Goal: Transaction & Acquisition: Purchase product/service

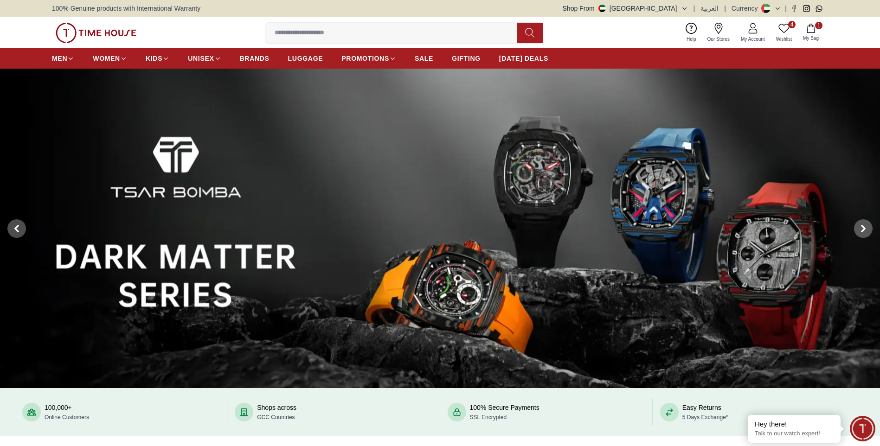
click at [790, 29] on link "4 Wishlist" at bounding box center [783, 33] width 27 height 24
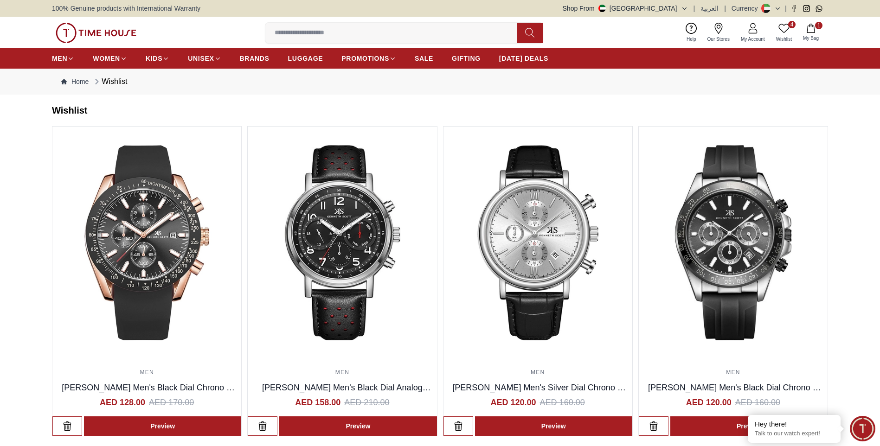
click at [319, 37] on input at bounding box center [394, 33] width 259 height 19
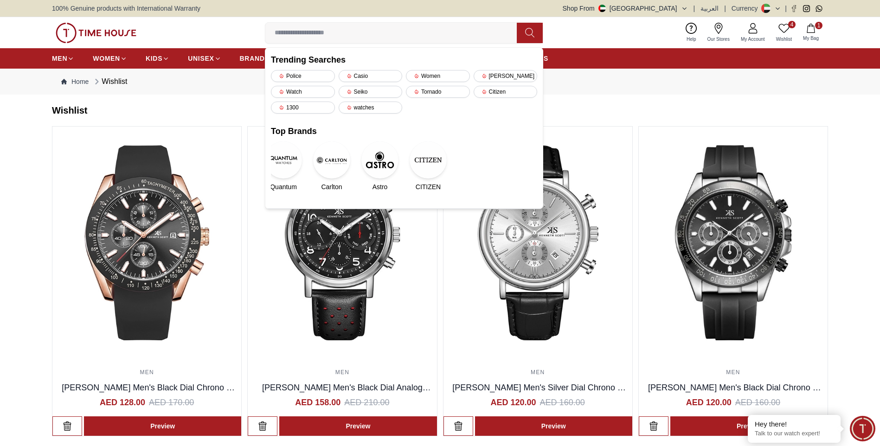
click at [385, 31] on input at bounding box center [394, 33] width 259 height 19
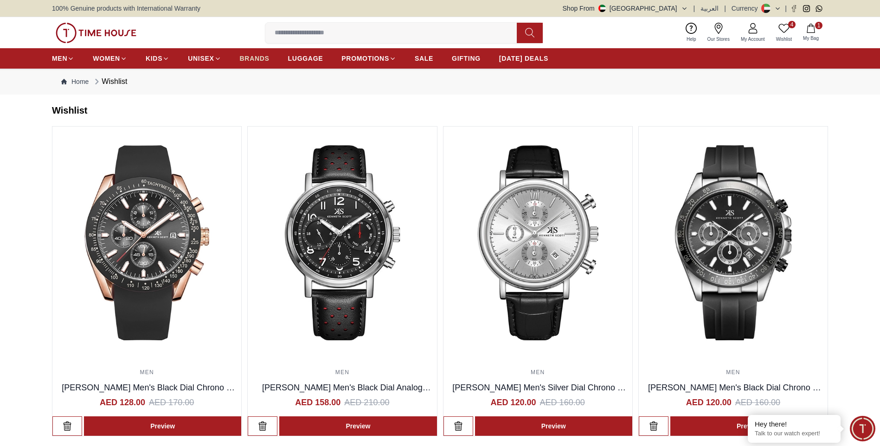
click at [249, 59] on span "BRANDS" at bounding box center [255, 58] width 30 height 9
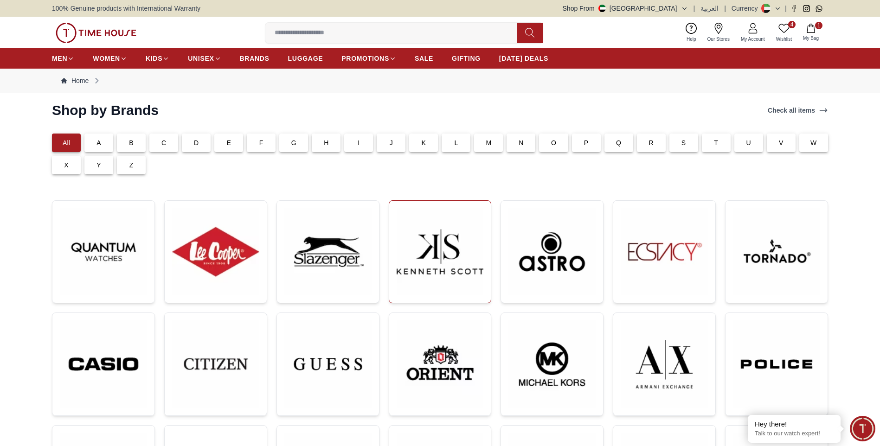
click at [410, 246] on img at bounding box center [439, 251] width 87 height 87
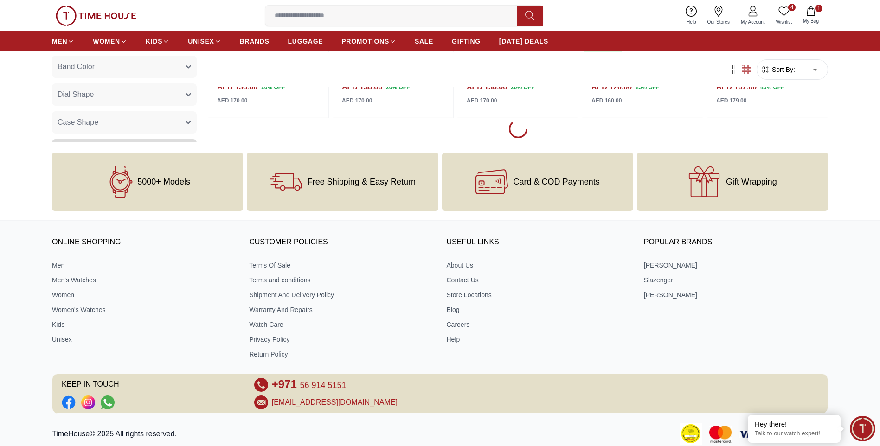
scroll to position [3968, 0]
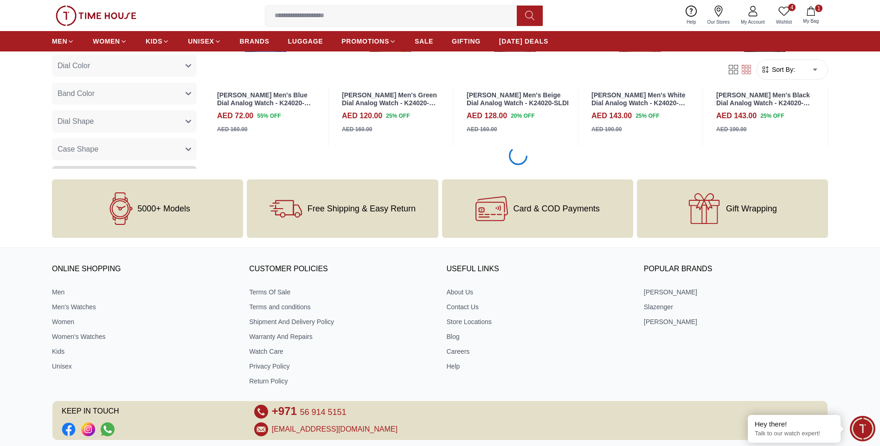
scroll to position [5567, 0]
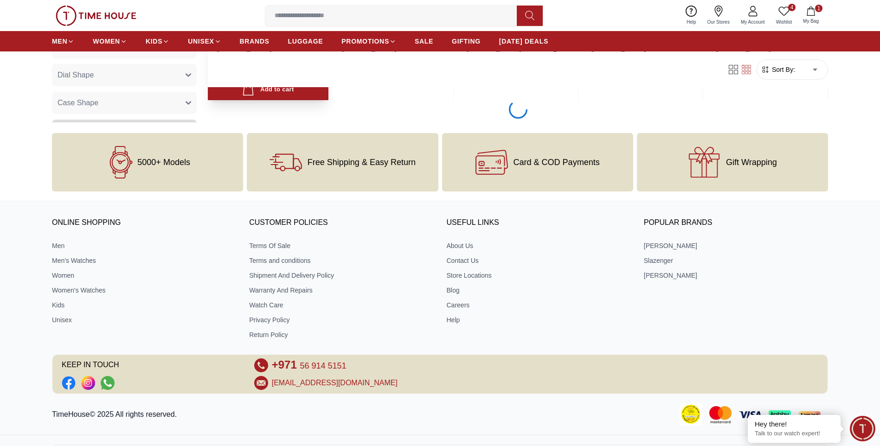
scroll to position [5590, 0]
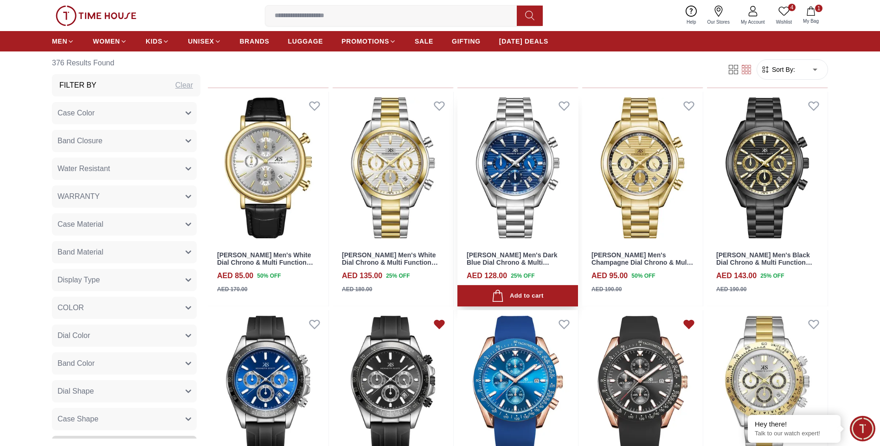
scroll to position [6379, 0]
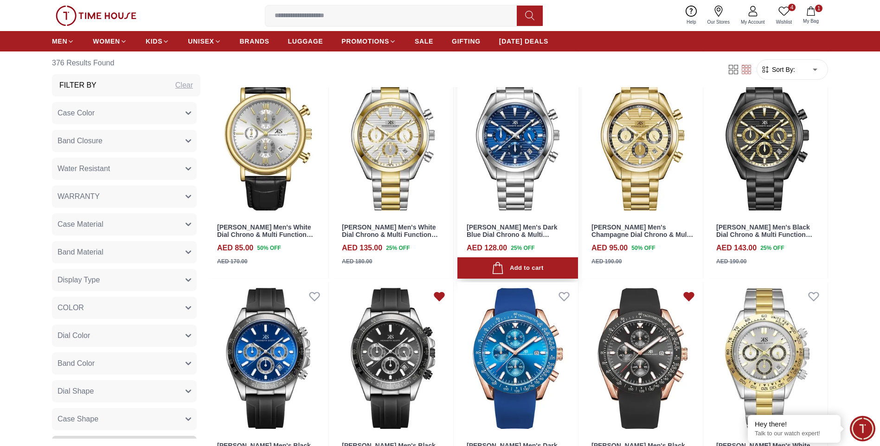
click at [514, 133] on img at bounding box center [517, 140] width 121 height 152
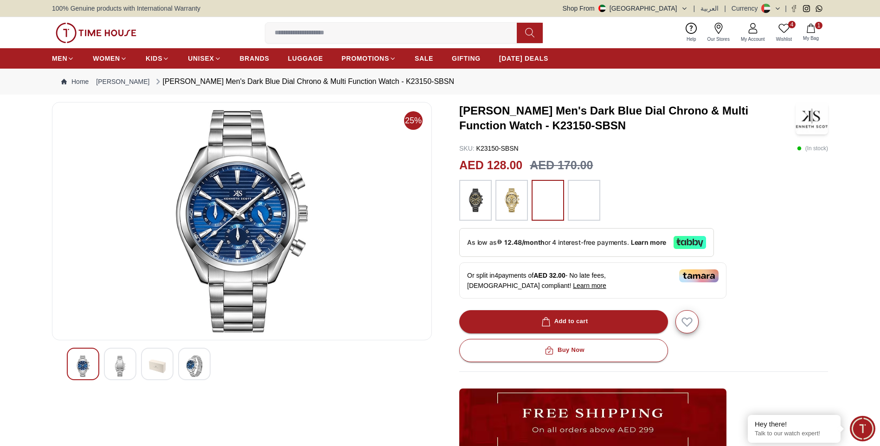
click at [126, 360] on img at bounding box center [120, 366] width 17 height 21
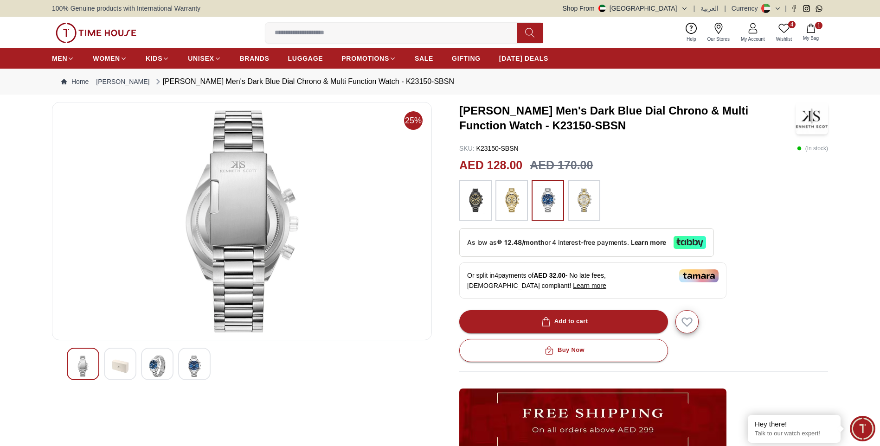
click at [195, 356] on img at bounding box center [194, 366] width 17 height 21
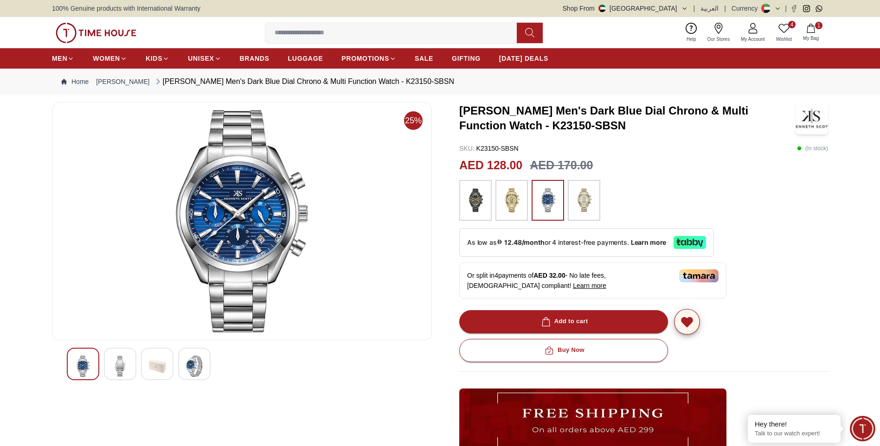
click at [685, 320] on icon "button" at bounding box center [686, 322] width 11 height 9
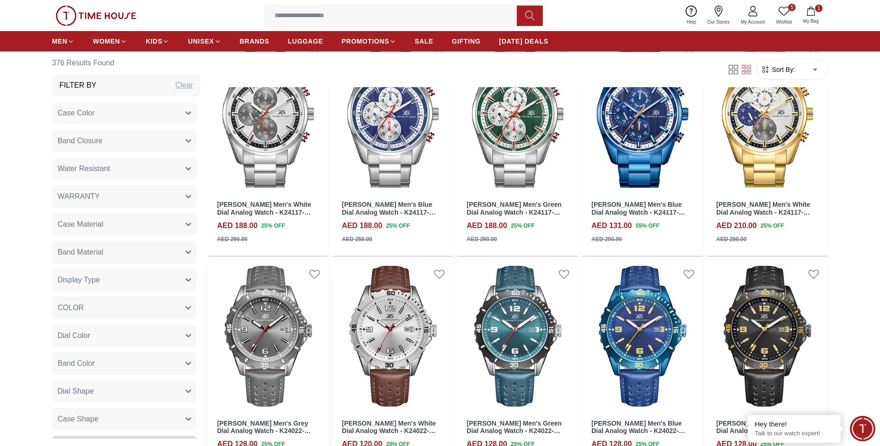
scroll to position [4937, 0]
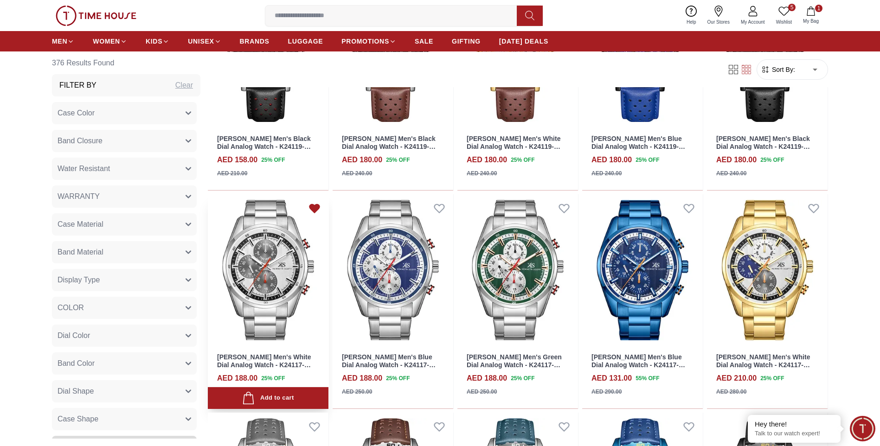
click at [313, 208] on icon at bounding box center [314, 208] width 10 height 8
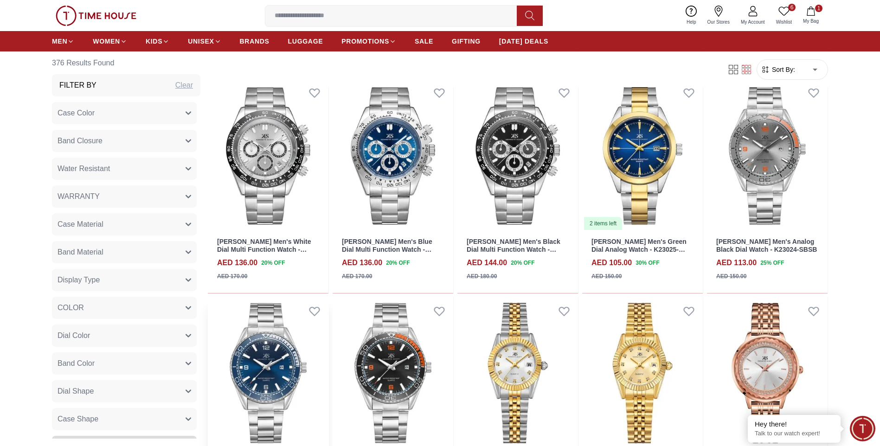
scroll to position [6792, 0]
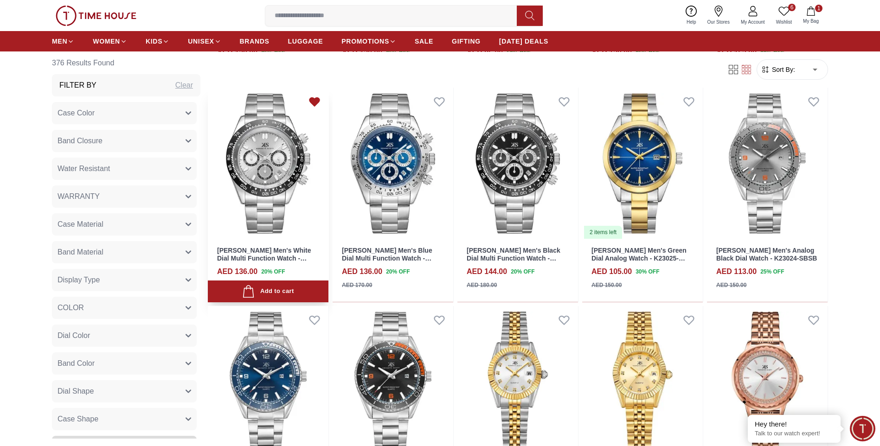
click at [315, 102] on icon at bounding box center [314, 101] width 10 height 8
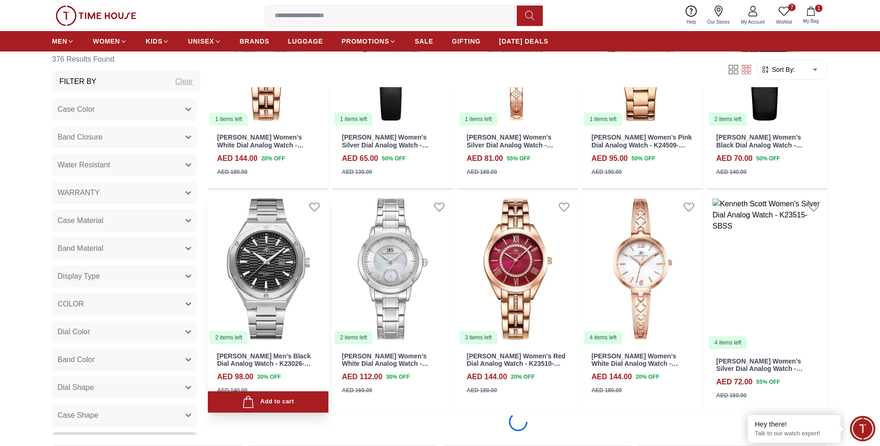
scroll to position [8253, 0]
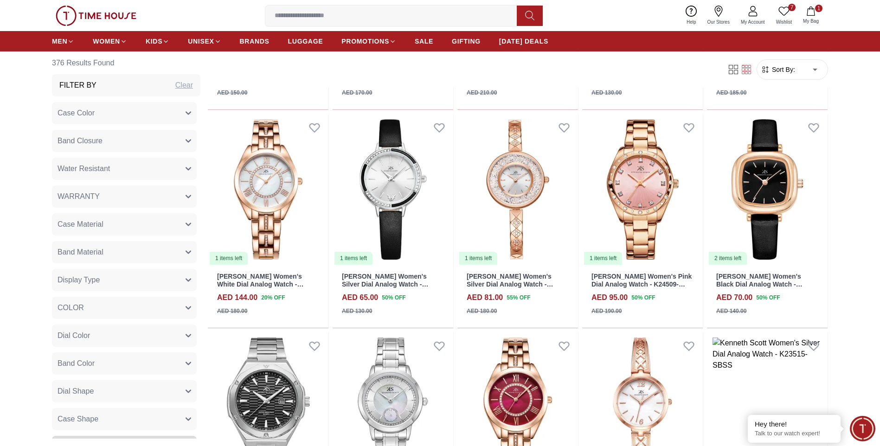
scroll to position [8183, 0]
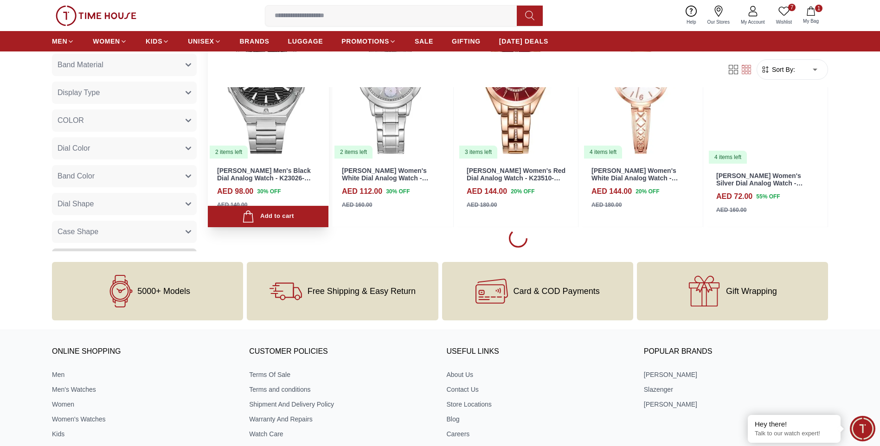
scroll to position [7998, 0]
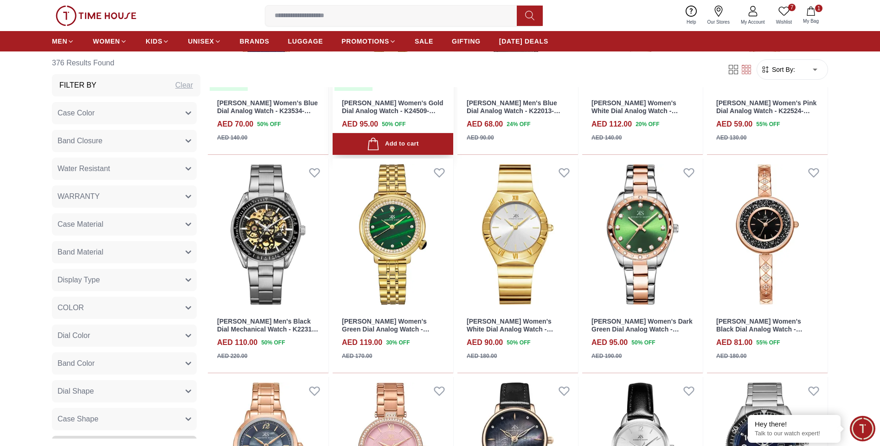
scroll to position [8693, 0]
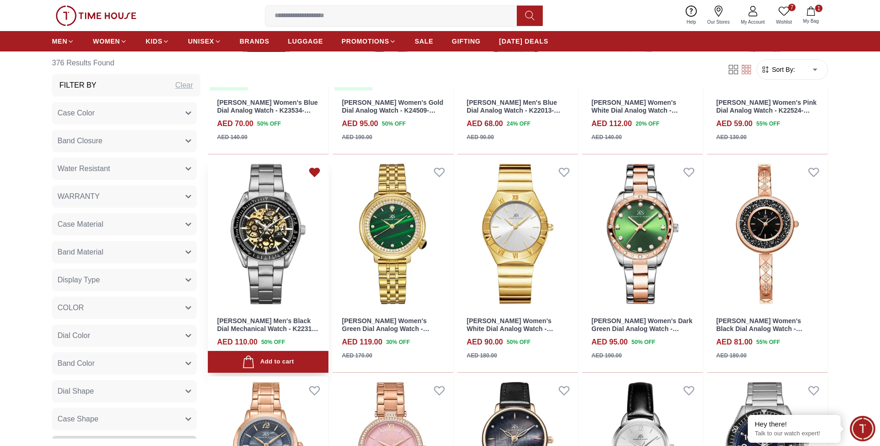
click at [317, 172] on icon at bounding box center [314, 172] width 10 height 8
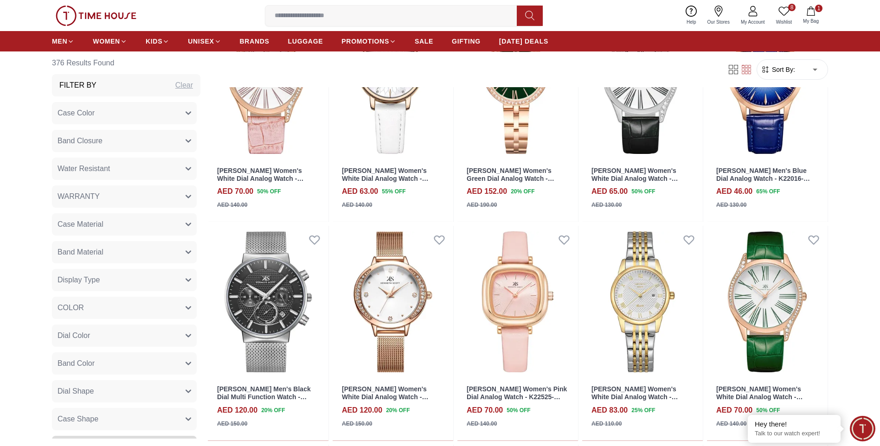
scroll to position [9296, 0]
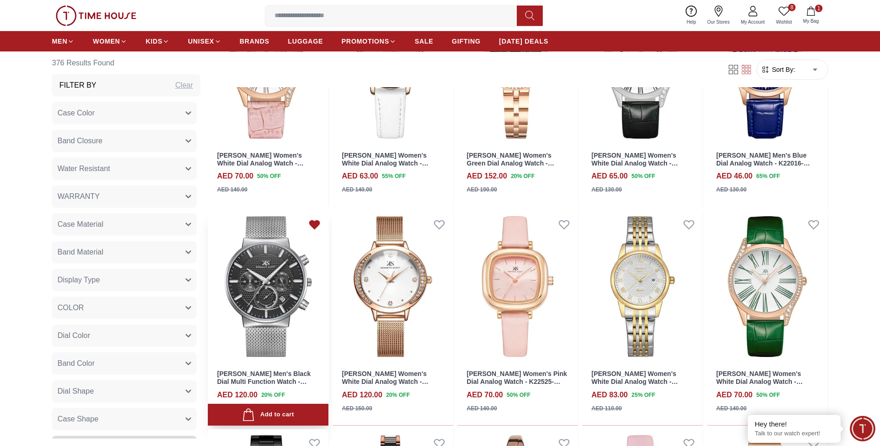
click at [313, 225] on icon at bounding box center [314, 225] width 10 height 8
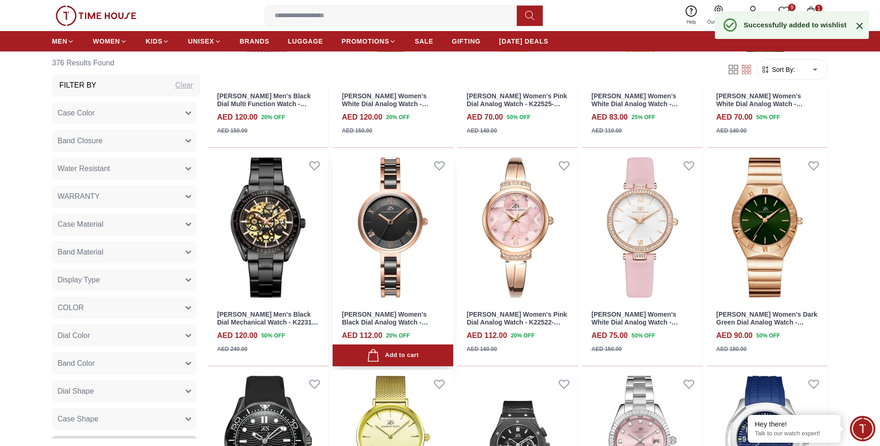
scroll to position [9806, 0]
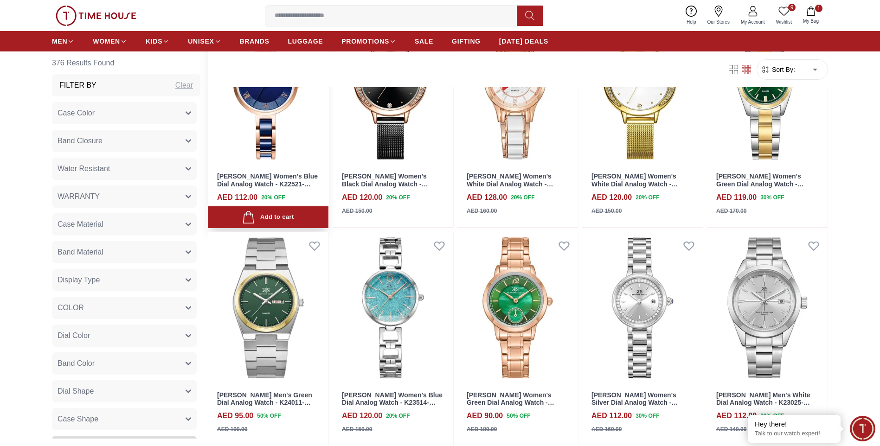
scroll to position [10600, 0]
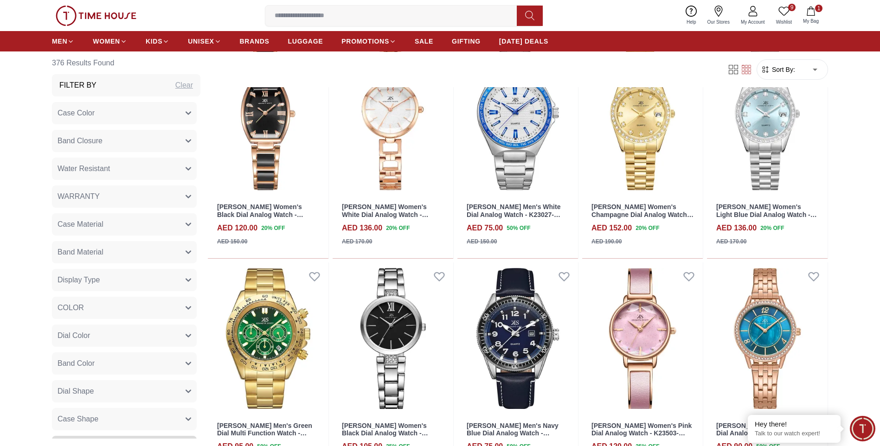
scroll to position [11475, 0]
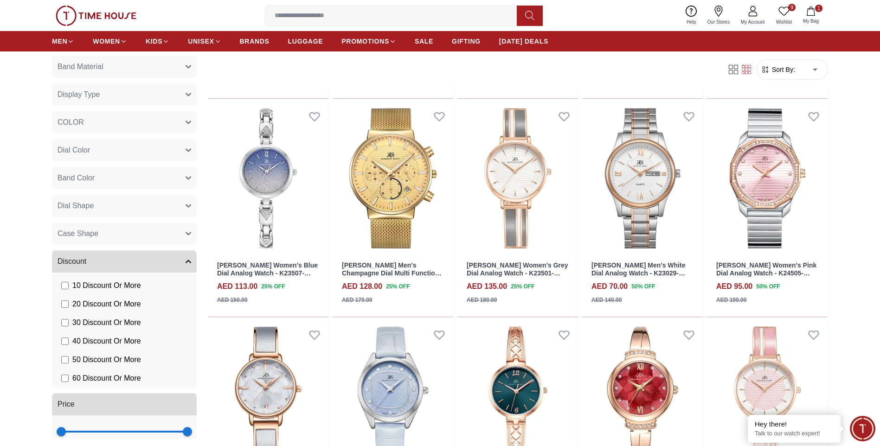
scroll to position [13144, 0]
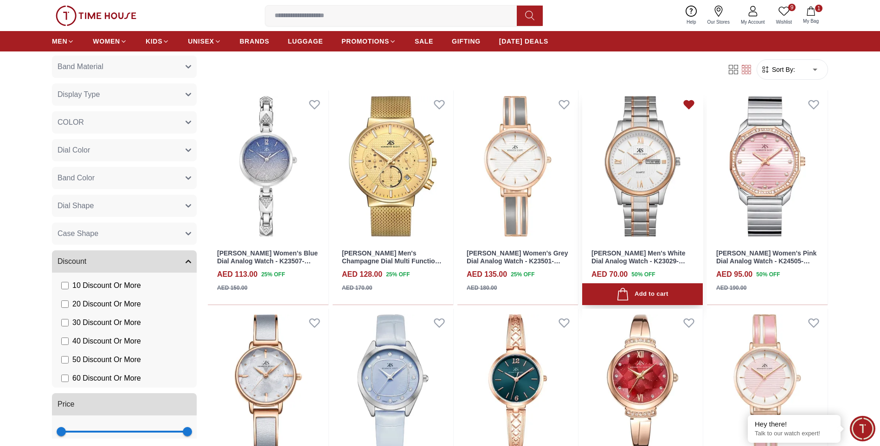
click at [689, 102] on icon at bounding box center [689, 104] width 10 height 8
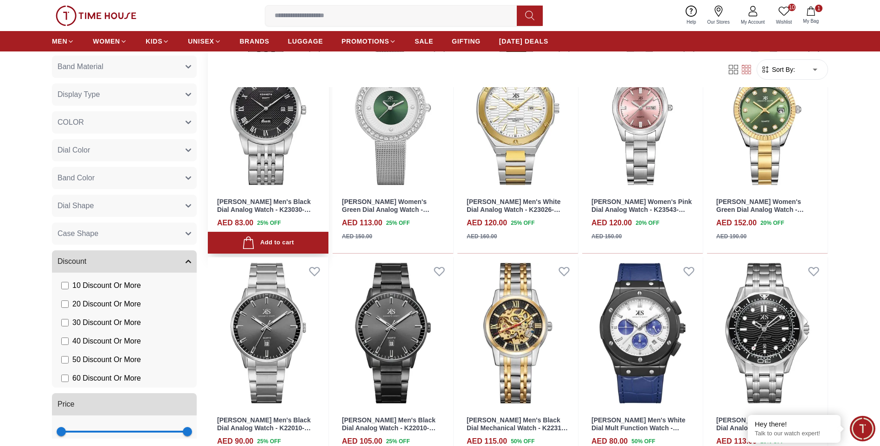
scroll to position [14320, 0]
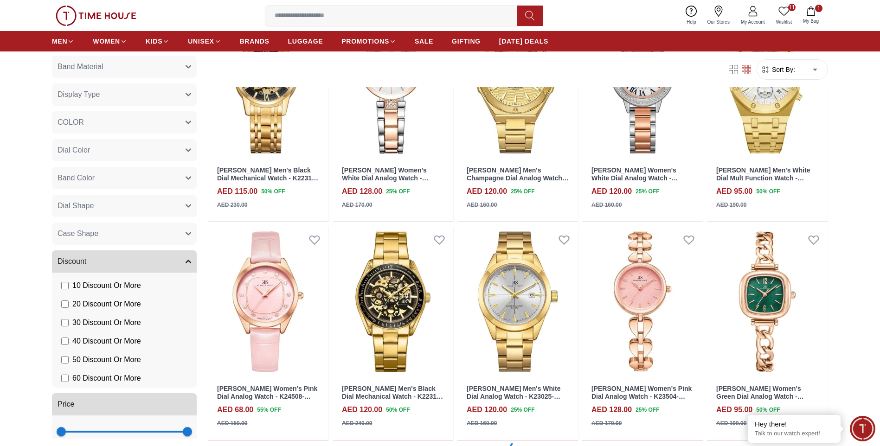
scroll to position [15037, 0]
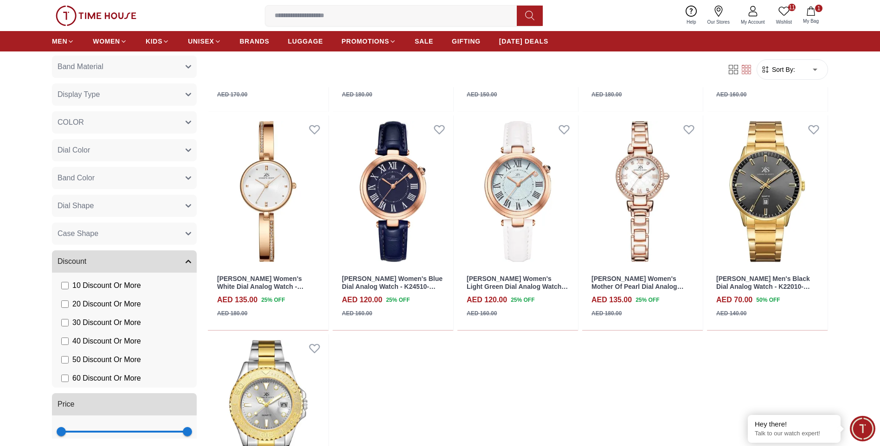
scroll to position [16614, 0]
